Goal: Information Seeking & Learning: Learn about a topic

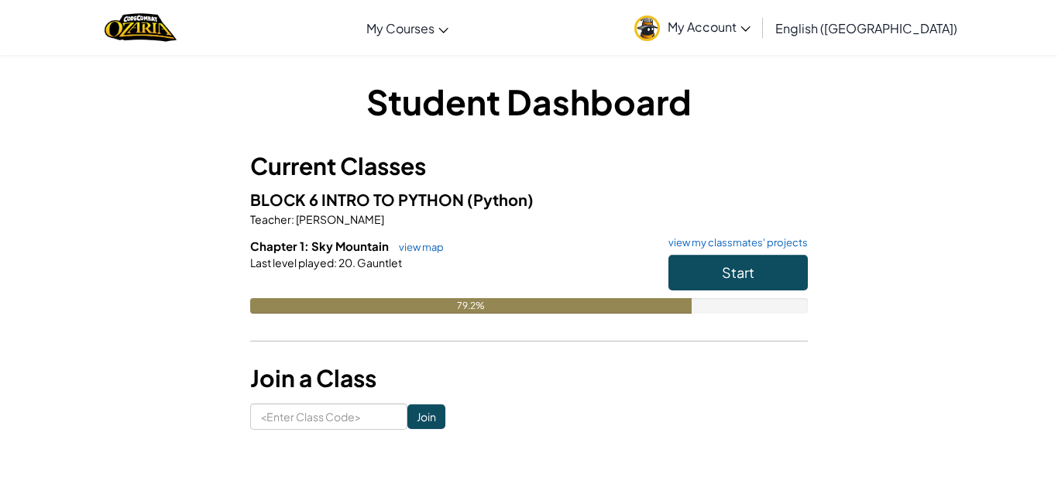
click at [627, 306] on div "79.2%" at bounding box center [470, 305] width 441 height 15
click at [726, 273] on span "Start" at bounding box center [738, 272] width 33 height 18
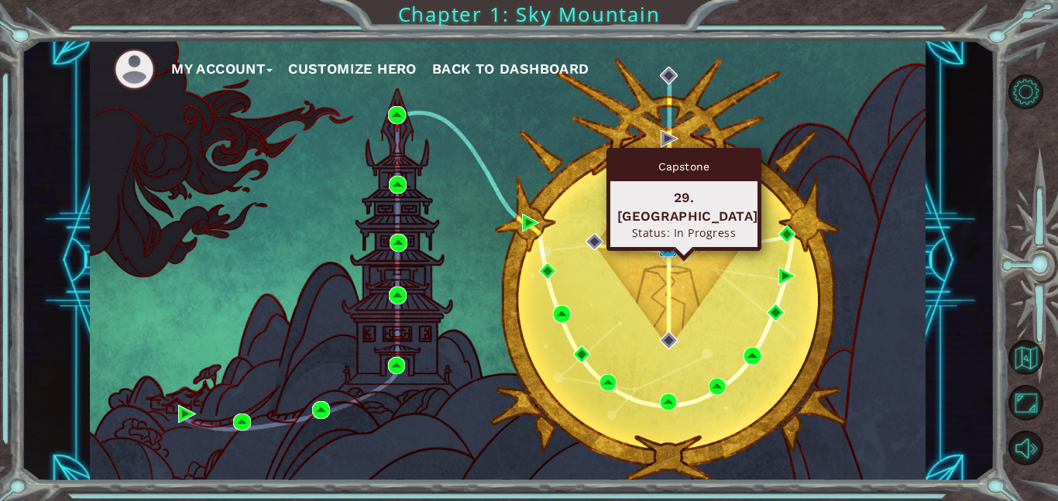
click at [671, 246] on img at bounding box center [668, 249] width 18 height 18
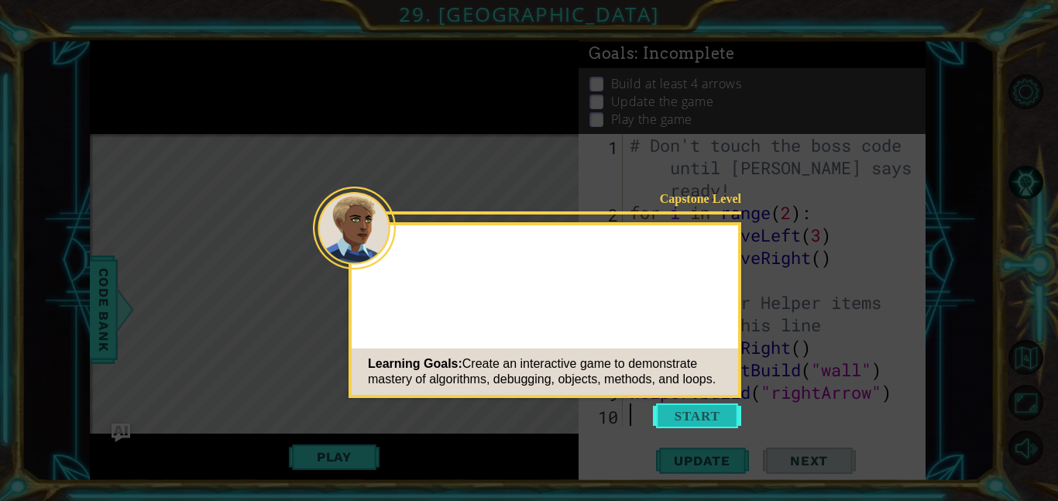
click at [729, 405] on button "Start" at bounding box center [697, 415] width 88 height 25
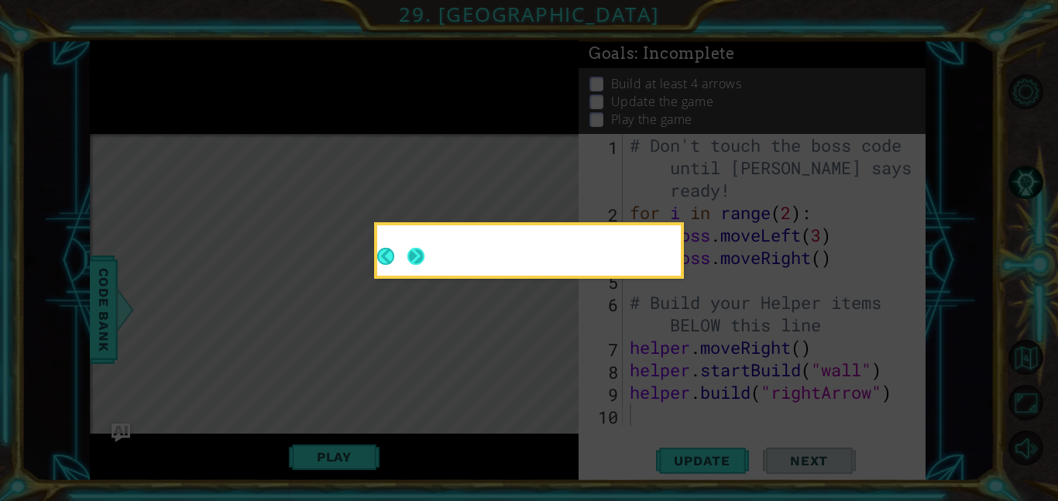
click at [424, 258] on button "Next" at bounding box center [415, 256] width 17 height 17
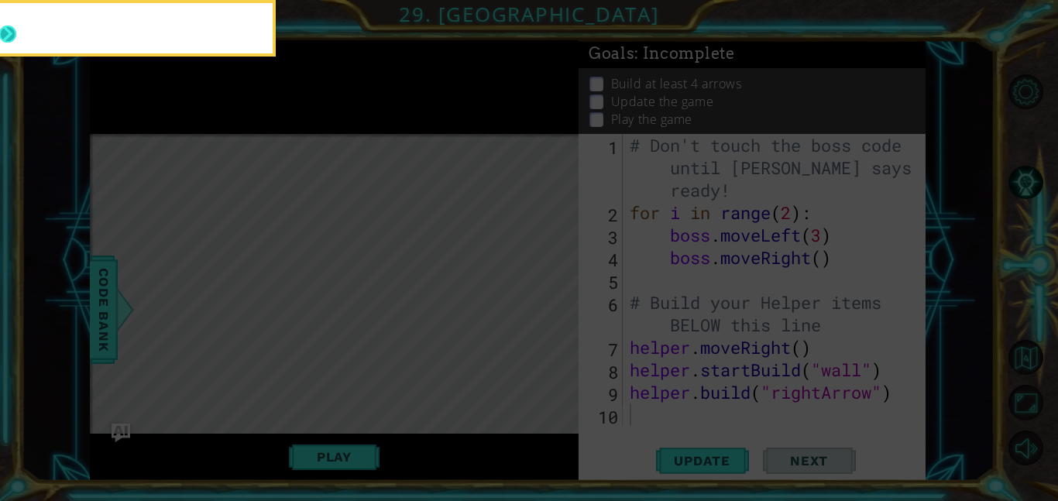
click at [14, 39] on button "Next" at bounding box center [7, 34] width 17 height 17
click at [14, 39] on icon at bounding box center [529, 75] width 1058 height 852
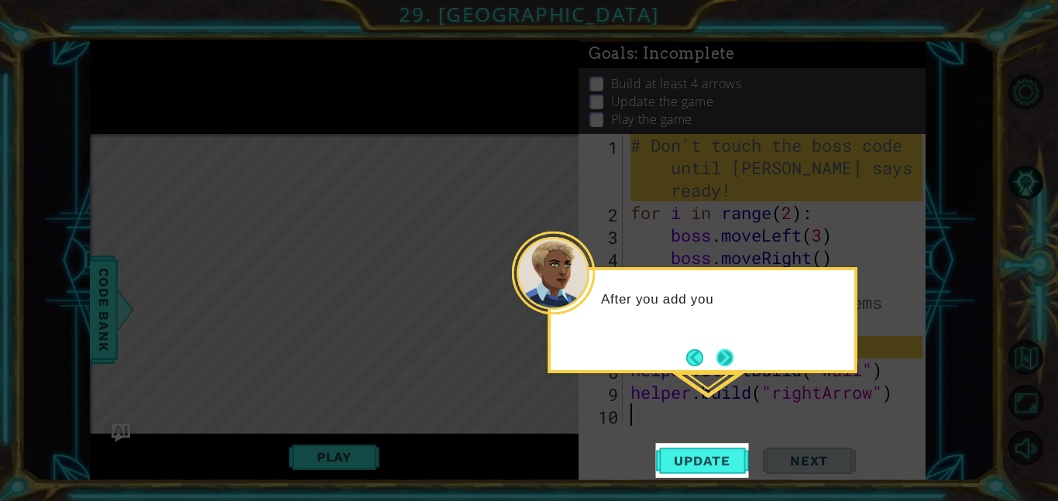
click at [727, 355] on button "Next" at bounding box center [724, 357] width 17 height 17
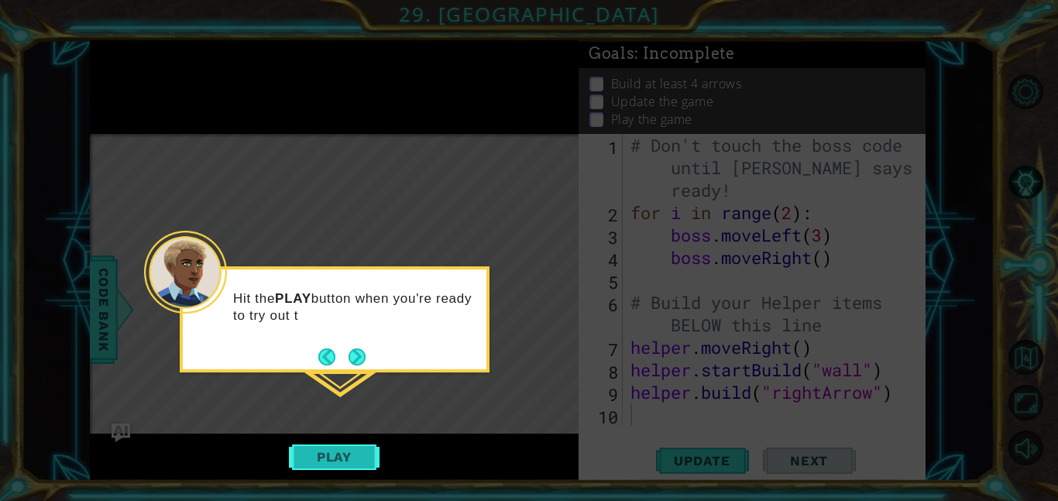
click at [363, 467] on button "Play" at bounding box center [334, 456] width 91 height 29
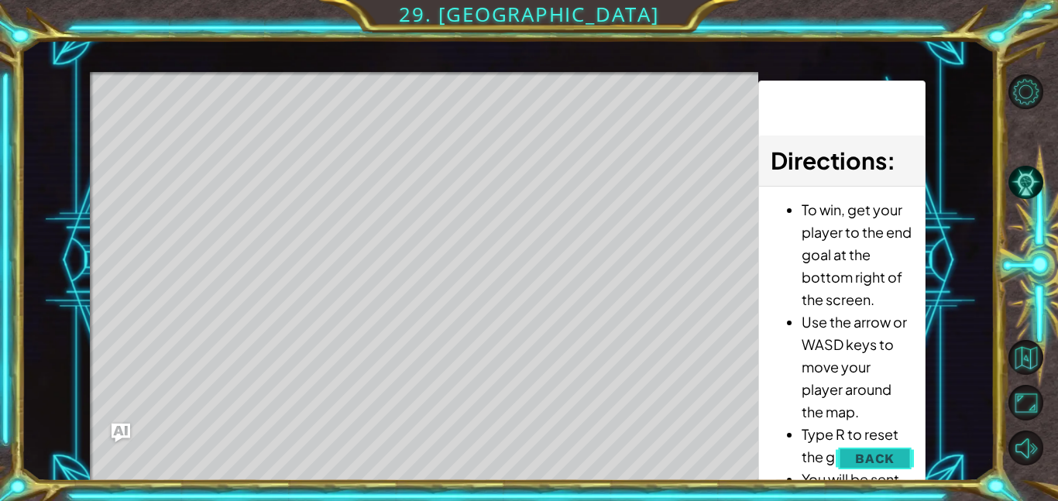
click at [852, 453] on button "Back" at bounding box center [875, 458] width 78 height 31
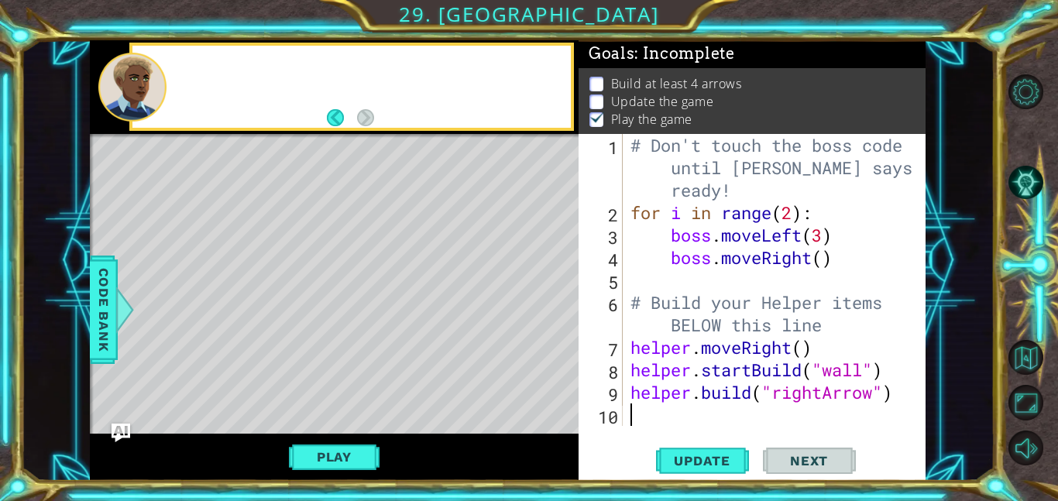
scroll to position [2, 0]
